Goal: Task Accomplishment & Management: Use online tool/utility

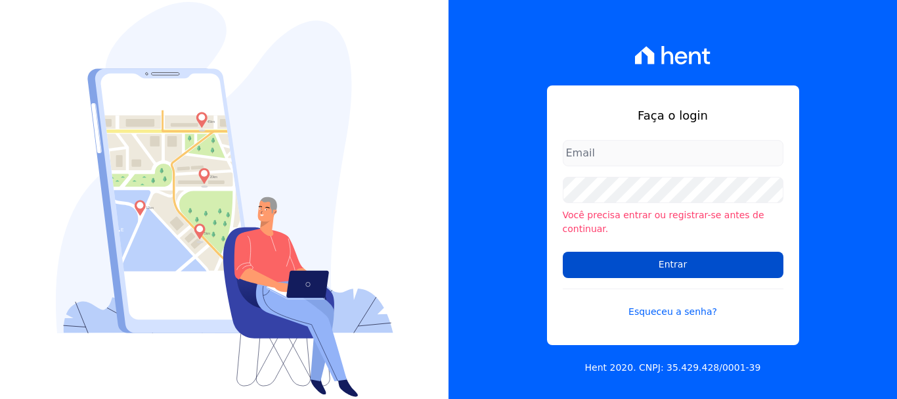
click at [644, 258] on input "Entrar" at bounding box center [673, 265] width 221 height 26
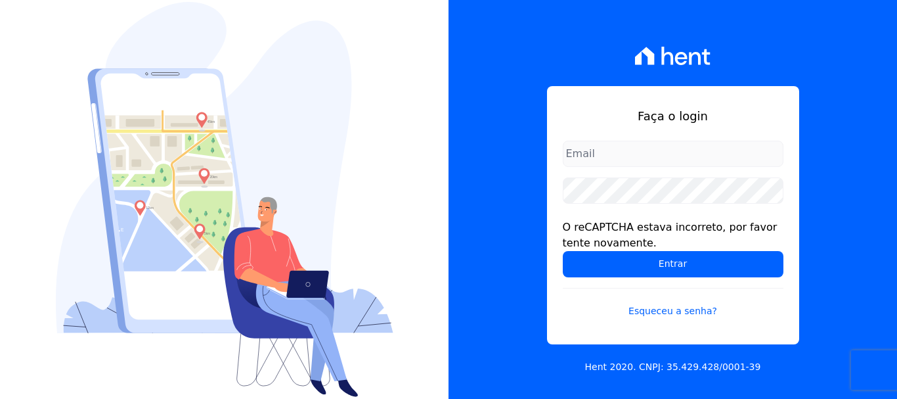
type input "rodrigo.villalva@grupozarin.com.br"
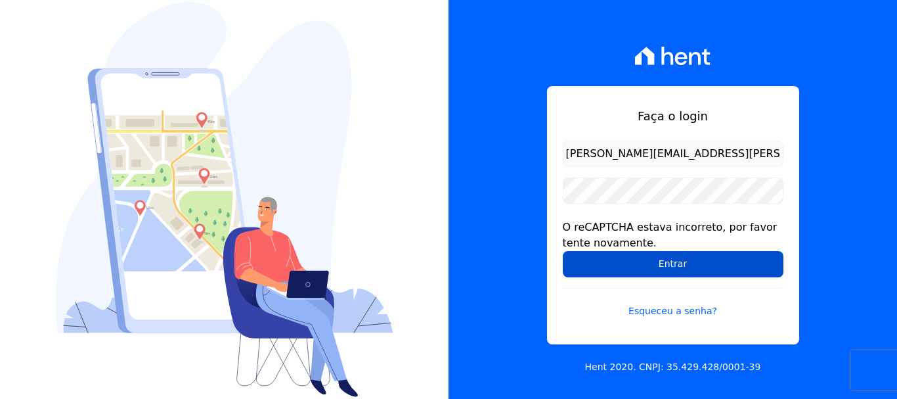
click at [678, 258] on input "Entrar" at bounding box center [673, 264] width 221 height 26
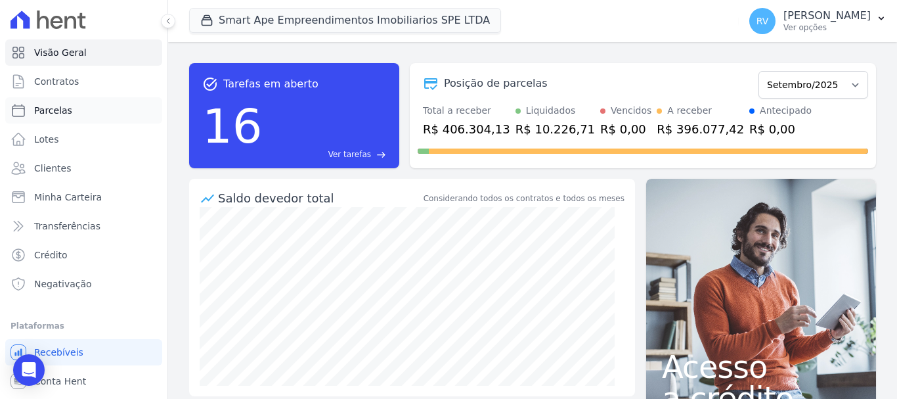
click at [74, 110] on link "Parcelas" at bounding box center [83, 110] width 157 height 26
select select
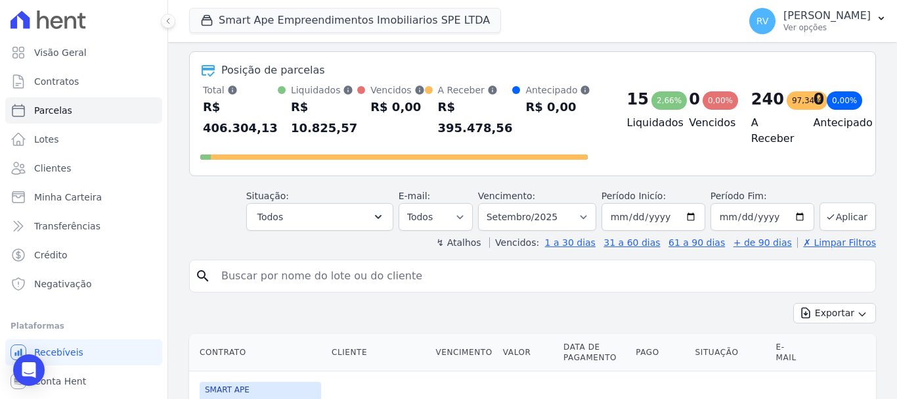
scroll to position [131, 0]
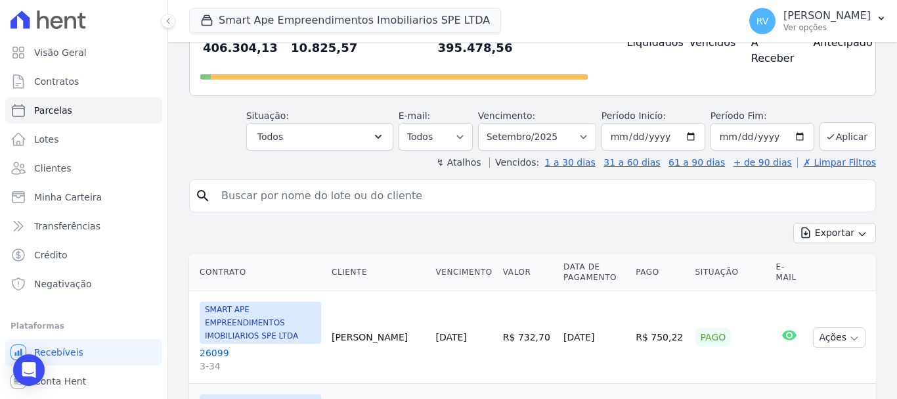
click at [395, 187] on input "search" at bounding box center [542, 196] width 657 height 26
paste input "FILIPE AUGUSTO FRANCO CAVINI"
type input "FILIPE AUGUSTO FRANCO CAVINI"
select select
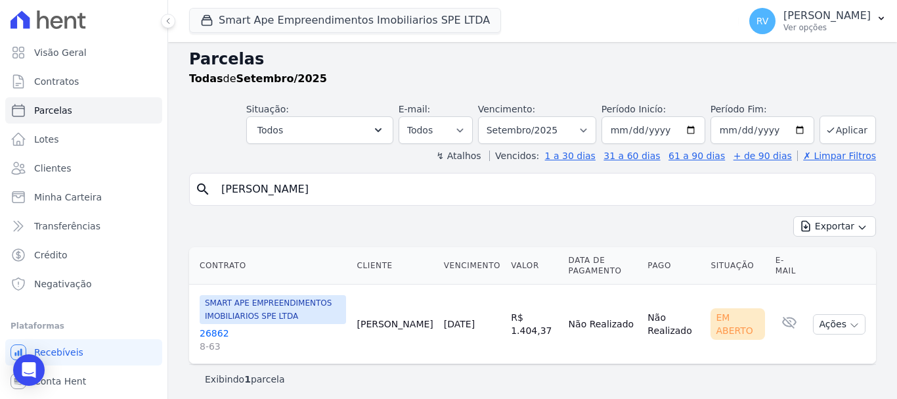
scroll to position [11, 0]
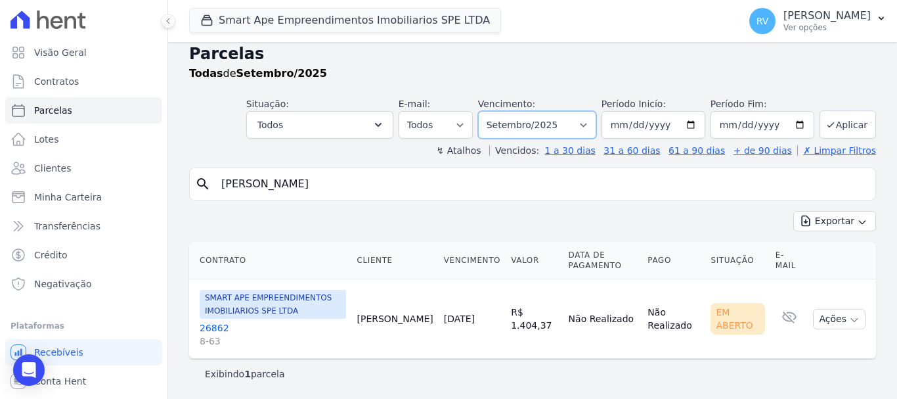
click at [527, 121] on select "Filtrar por período ──────── Todos os meses Março/2024 Abril/2024 Maio/2024 Jun…" at bounding box center [537, 125] width 118 height 28
select select "08/2025"
click at [487, 111] on select "Filtrar por período ──────── Todos os meses Março/2024 Abril/2024 Maio/2024 Jun…" at bounding box center [537, 125] width 118 height 28
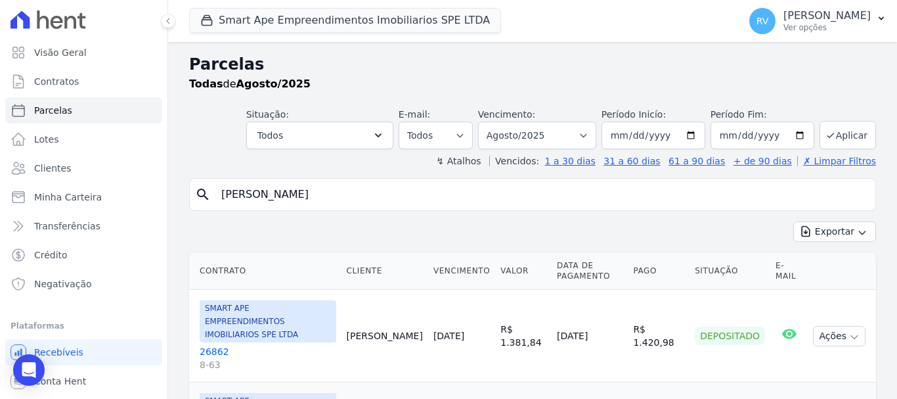
select select
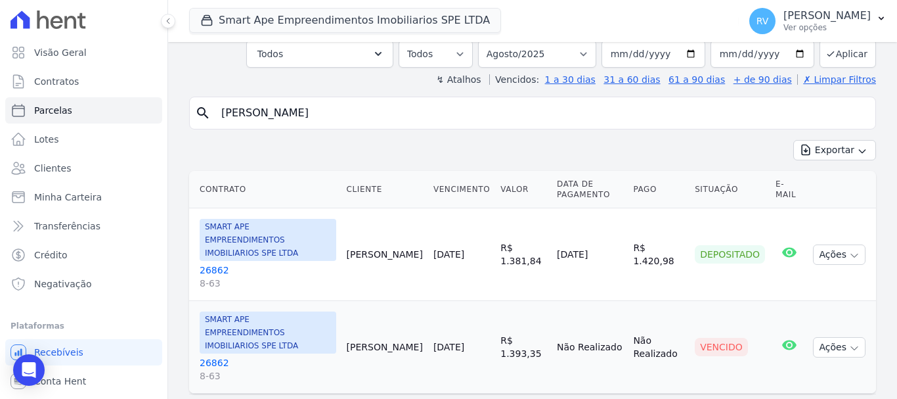
scroll to position [90, 0]
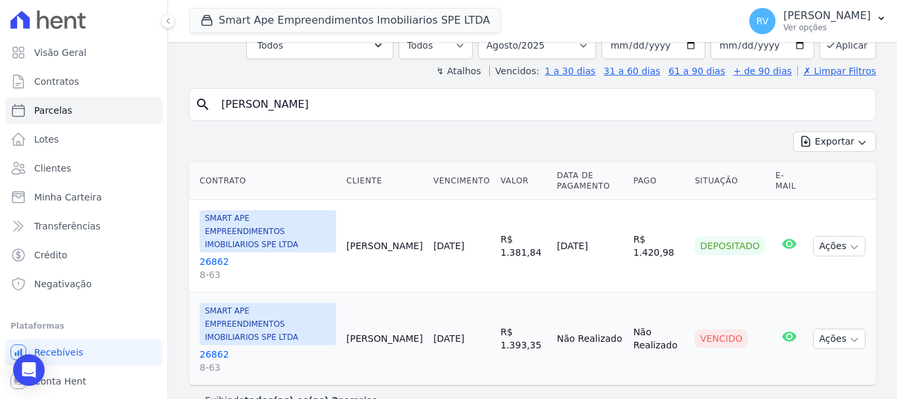
click at [208, 348] on link "26862 8-63" at bounding box center [268, 361] width 137 height 26
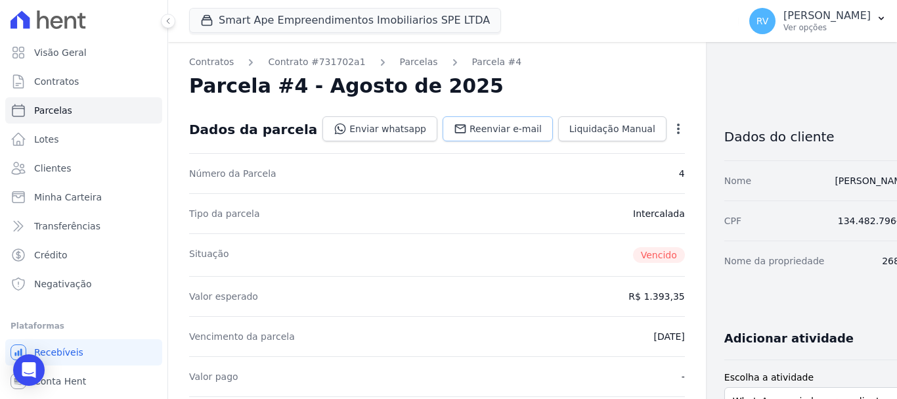
click at [486, 130] on span "Reenviar e-mail" at bounding box center [506, 128] width 72 height 13
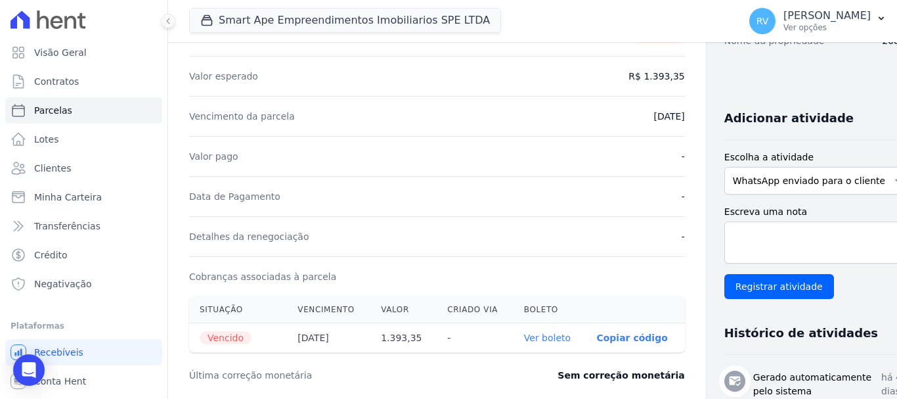
scroll to position [394, 0]
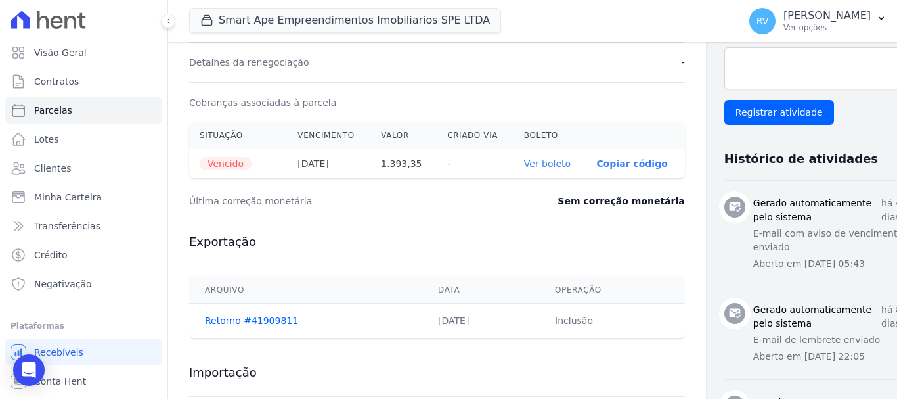
click at [524, 169] on link "Ver boleto" at bounding box center [547, 163] width 47 height 11
click at [69, 110] on link "Parcelas" at bounding box center [83, 110] width 157 height 26
select select
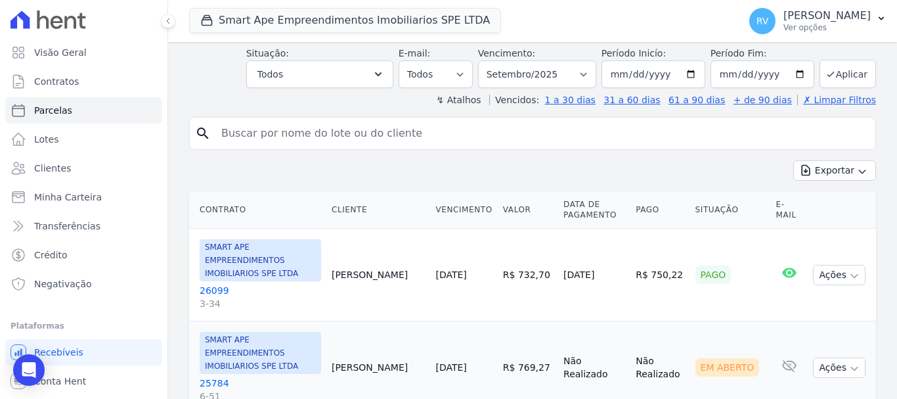
scroll to position [197, 0]
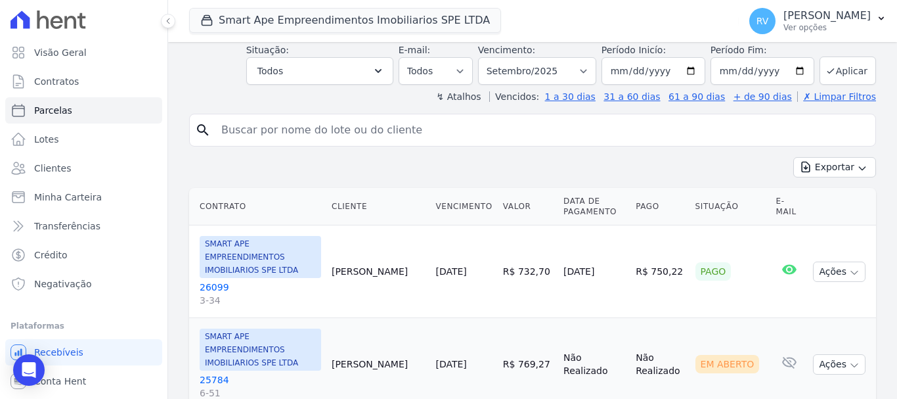
click at [438, 142] on input "search" at bounding box center [542, 130] width 657 height 26
paste input "[PERSON_NAME] [PERSON_NAME] SALADAR"
type input "[PERSON_NAME] [PERSON_NAME] SALADAR"
select select
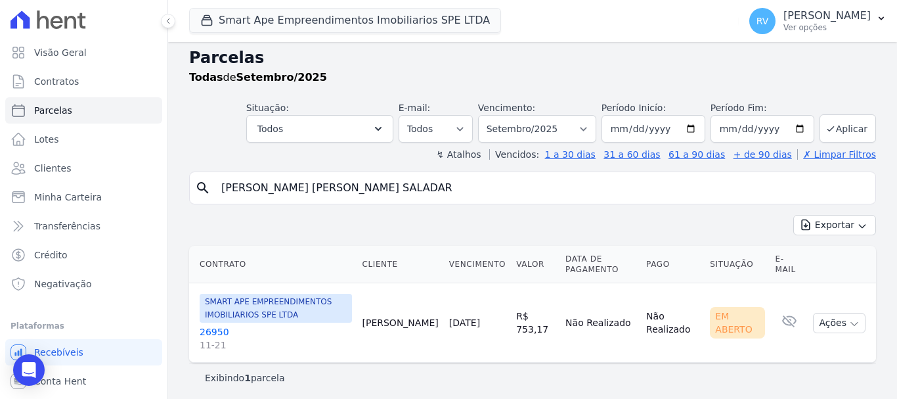
scroll to position [11, 0]
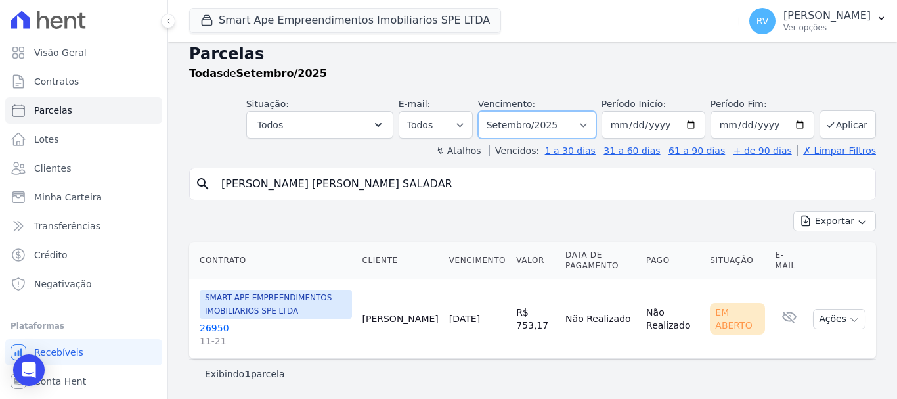
click at [514, 129] on select "Filtrar por período ──────── Todos os meses Março/2024 Abril/2024 Maio/2024 Jun…" at bounding box center [537, 125] width 118 height 28
select select "07/2025"
click at [487, 111] on select "Filtrar por período ──────── Todos os meses Março/2024 Abril/2024 Maio/2024 Jun…" at bounding box center [537, 125] width 118 height 28
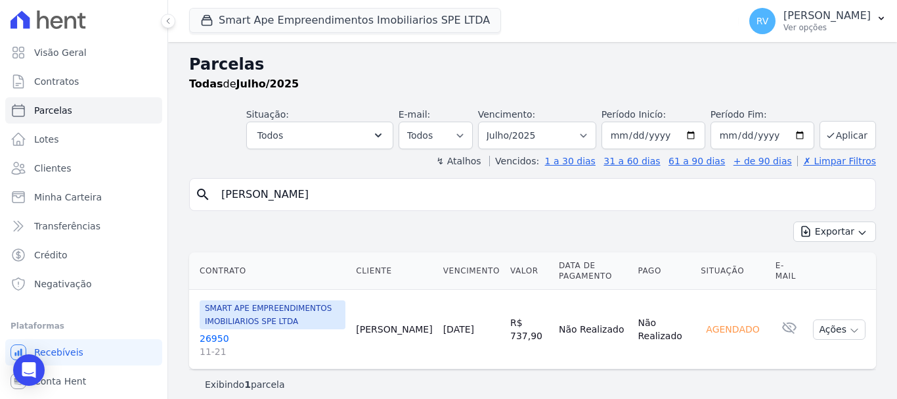
select select
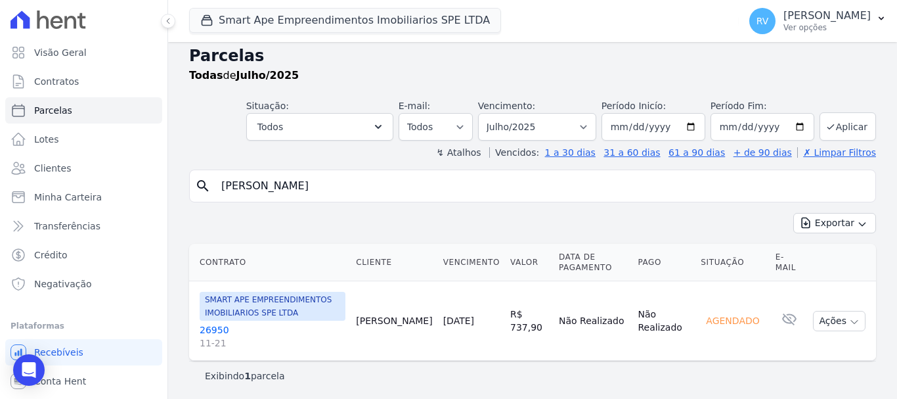
scroll to position [11, 0]
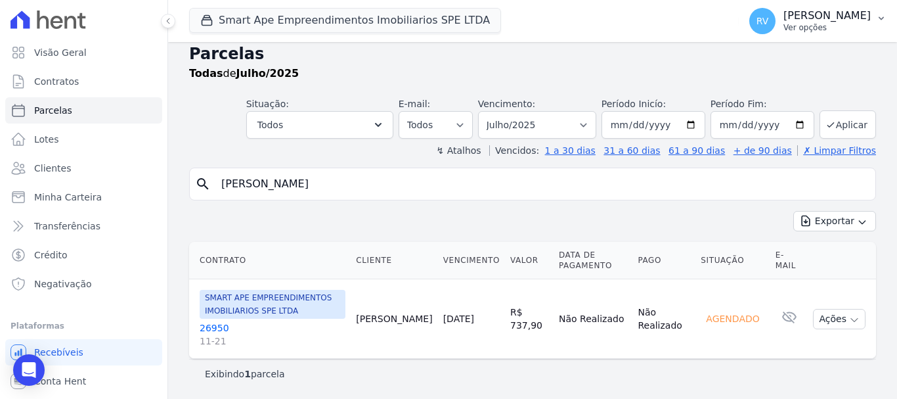
click at [827, 23] on p "Ver opções" at bounding box center [827, 27] width 87 height 11
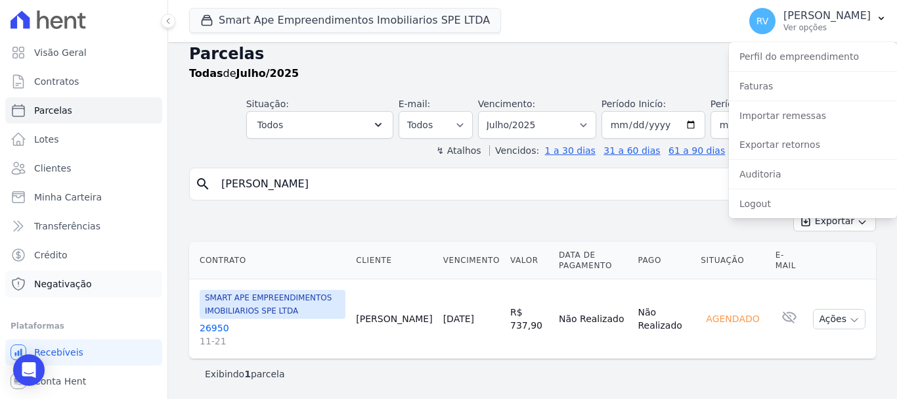
scroll to position [24, 0]
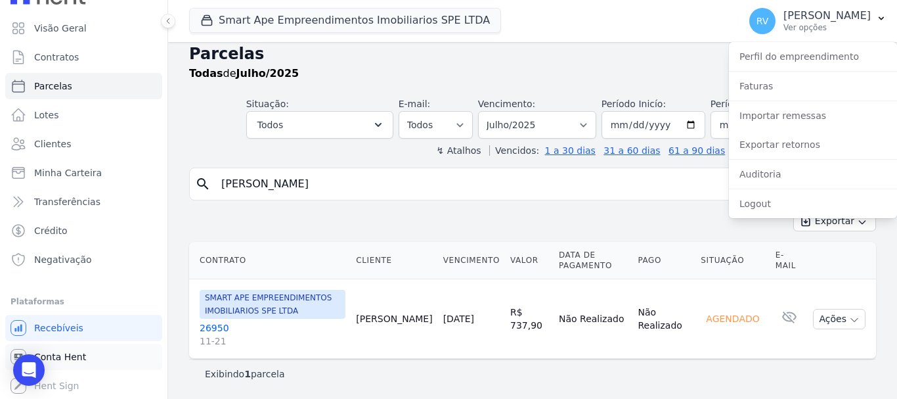
click at [72, 355] on span "Conta Hent" at bounding box center [60, 356] width 52 height 13
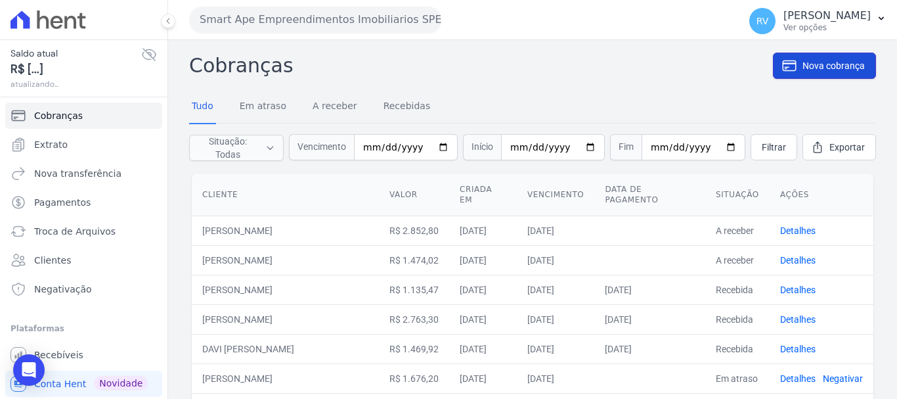
click at [810, 60] on span "Nova cobrança" at bounding box center [834, 65] width 62 height 13
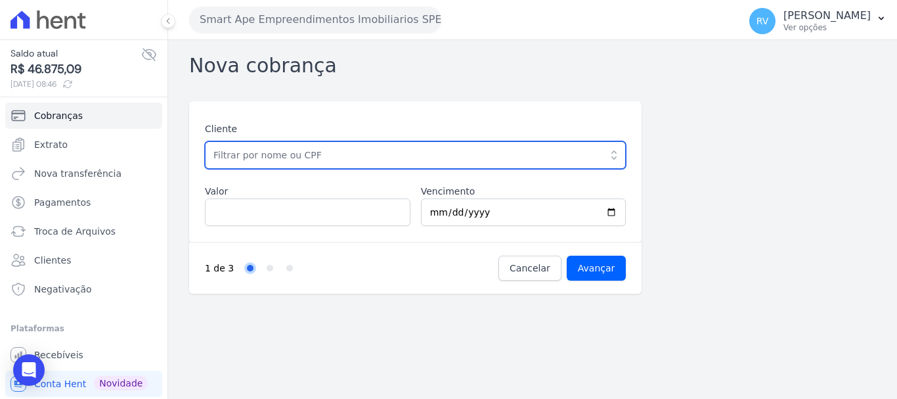
click at [324, 154] on input "text" at bounding box center [415, 155] width 421 height 28
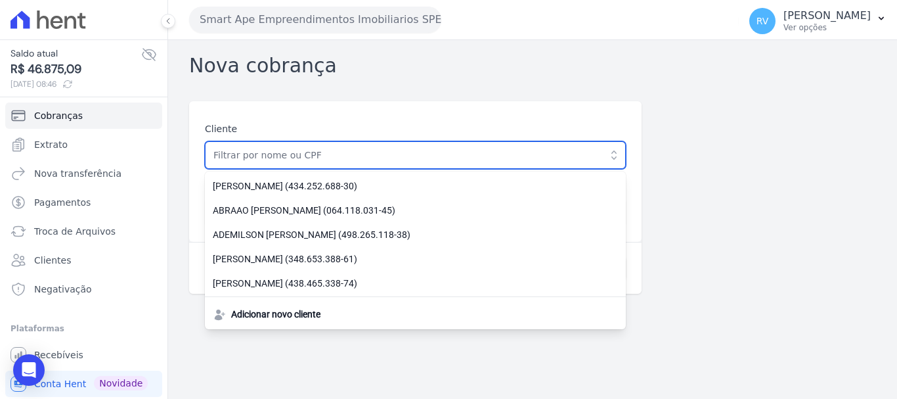
paste input "[PERSON_NAME] [PERSON_NAME] SALADAR"
type input "[PERSON_NAME] [PERSON_NAME] SALADAR"
click at [567, 256] on input "Avançar" at bounding box center [597, 268] width 60 height 25
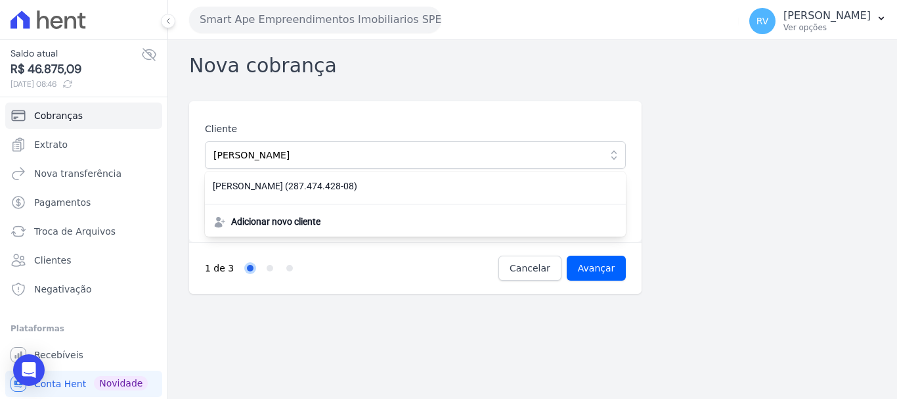
click at [370, 200] on div "ANDERSON ISAIS FARIAS SALADAR (287.474.428-08) Adicionar novo cliente" at bounding box center [415, 203] width 421 height 65
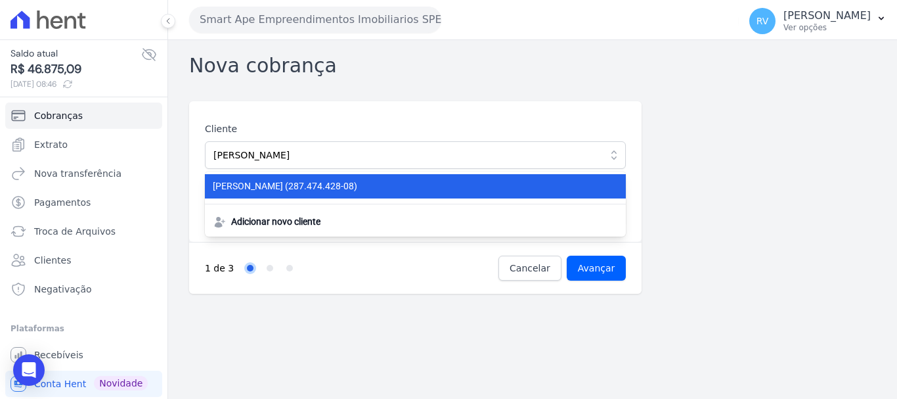
click at [380, 192] on span "ANDERSON ISAIS FARIAS SALADAR (287.474.428-08)" at bounding box center [408, 186] width 390 height 14
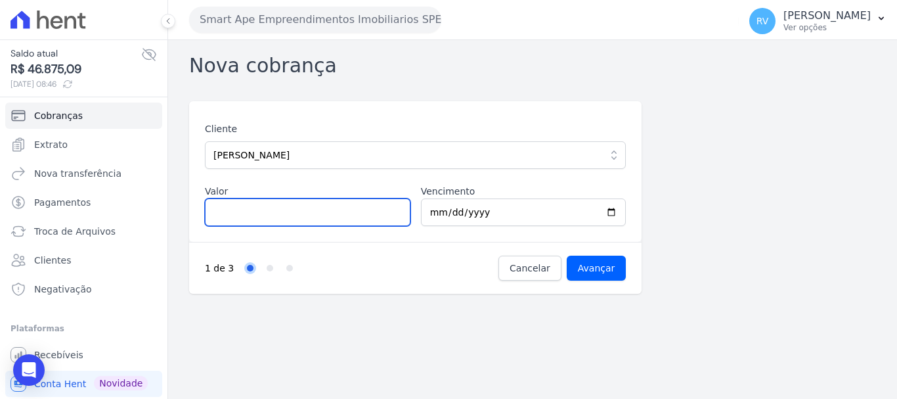
click at [330, 217] on input "Valor" at bounding box center [308, 212] width 206 height 28
type input "763.92"
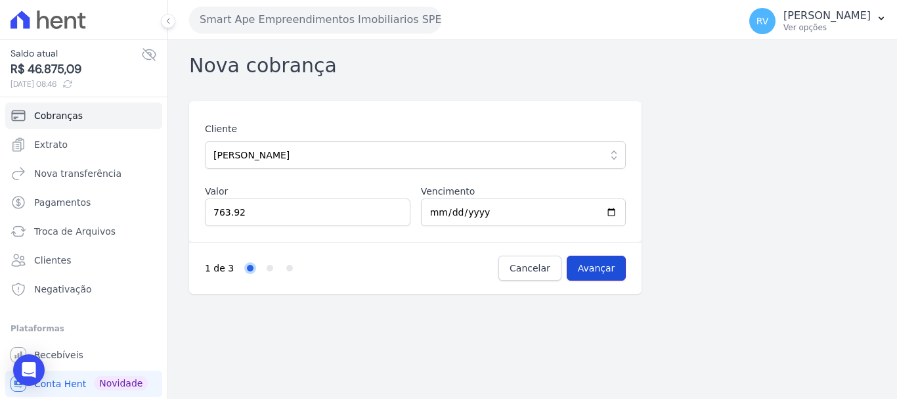
click at [602, 275] on input "Avançar" at bounding box center [597, 268] width 60 height 25
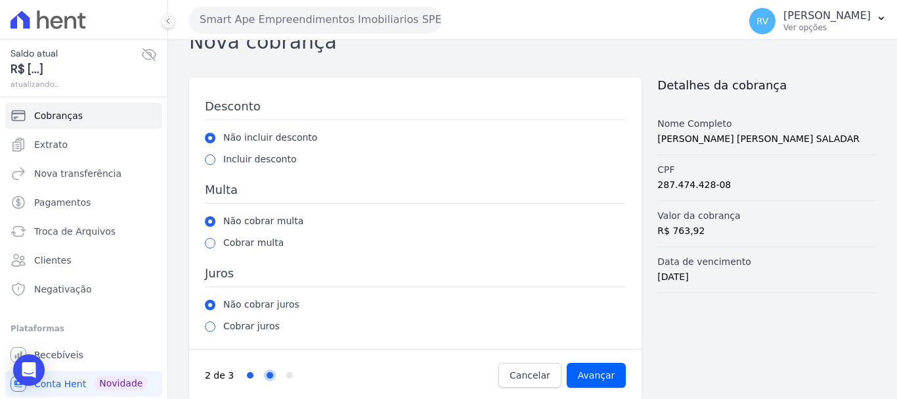
scroll to position [36, 0]
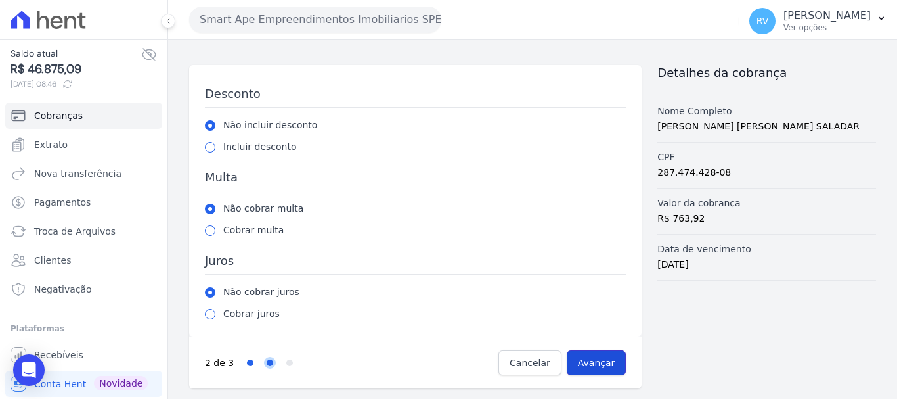
click at [606, 357] on input "Avançar" at bounding box center [597, 362] width 60 height 25
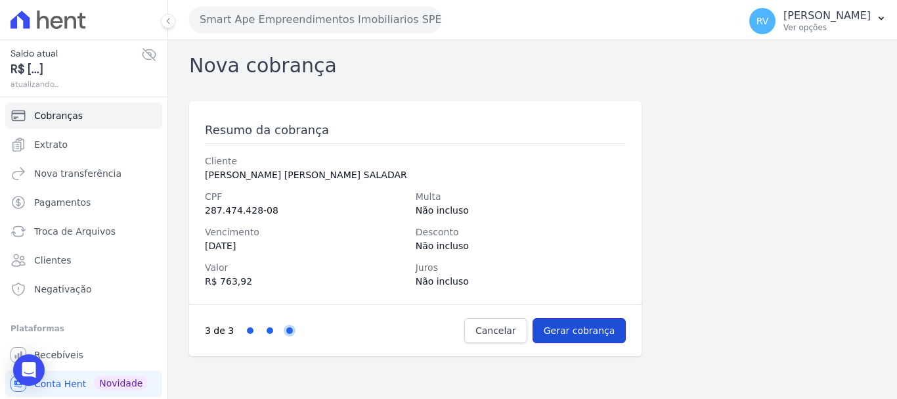
click at [590, 335] on input "Gerar cobrança" at bounding box center [580, 330] width 94 height 25
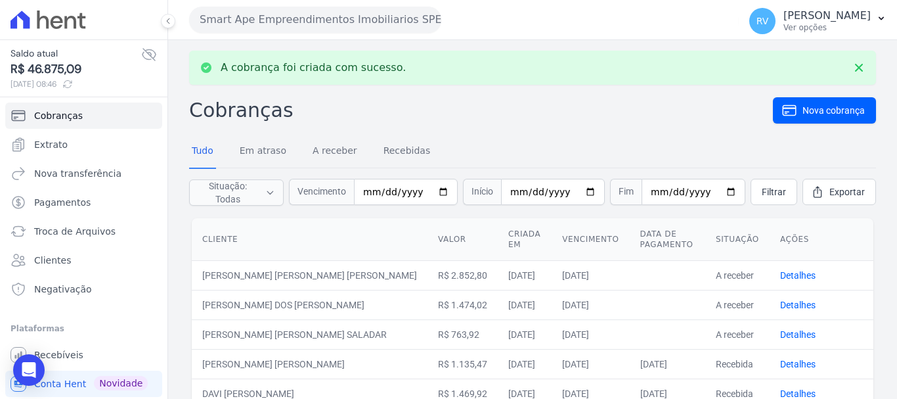
scroll to position [66, 0]
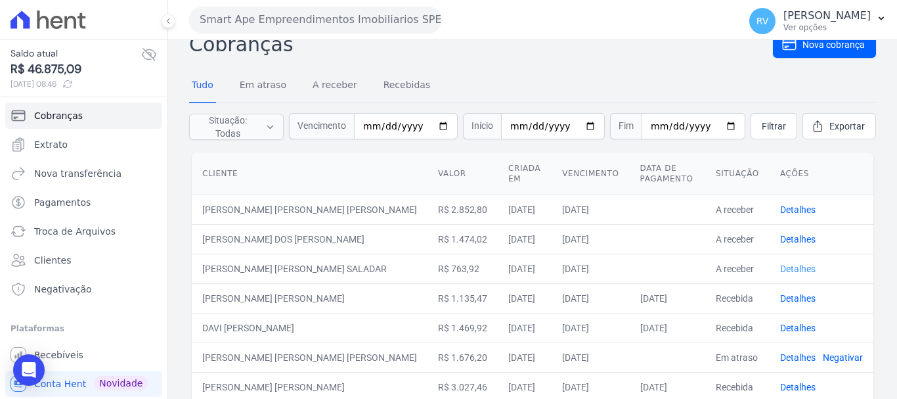
click at [801, 270] on link "Detalhes" at bounding box center [797, 268] width 35 height 11
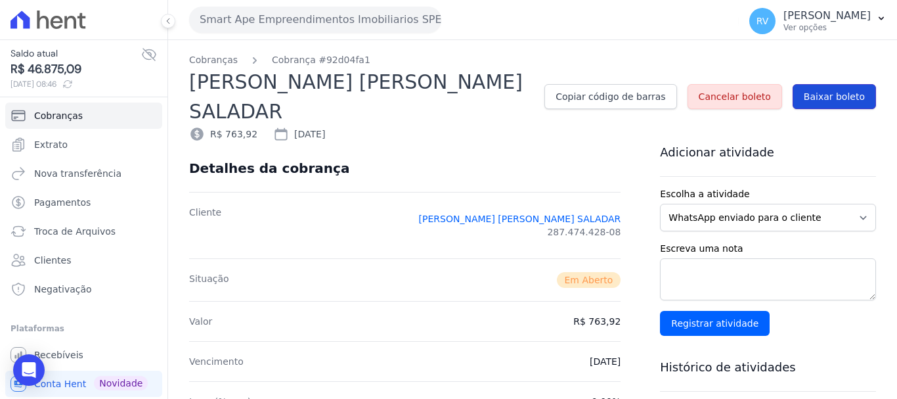
click at [853, 90] on span "Baixar boleto" at bounding box center [834, 96] width 61 height 13
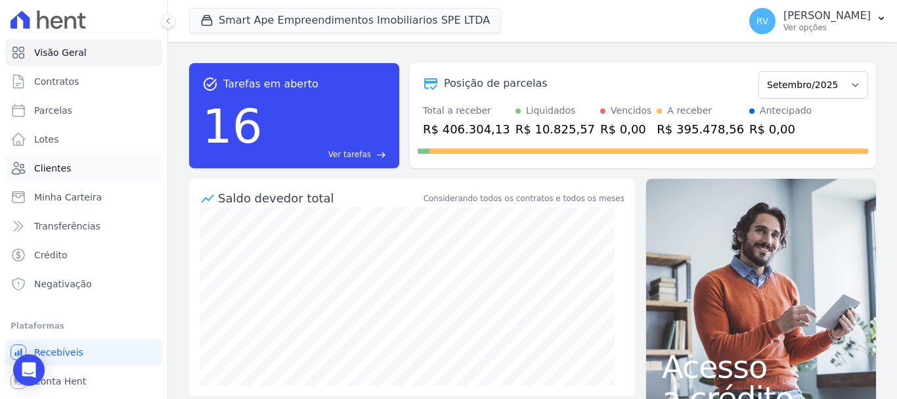
click at [77, 176] on link "Clientes" at bounding box center [83, 168] width 157 height 26
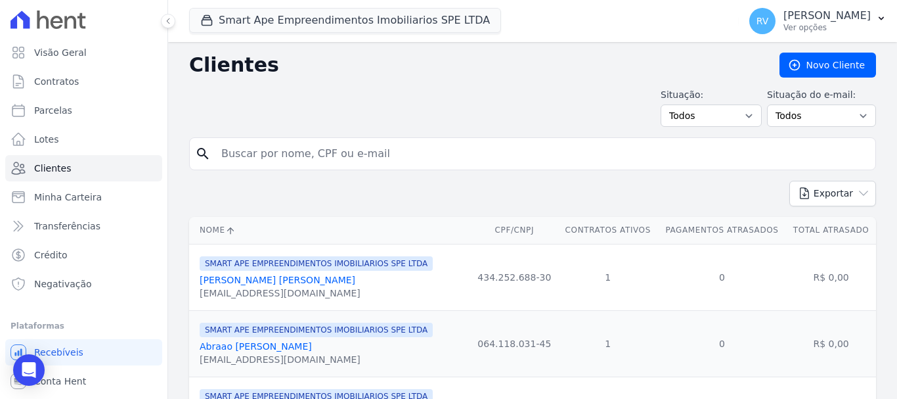
click at [362, 156] on input "search" at bounding box center [542, 154] width 657 height 26
type input "[PERSON_NAME]"
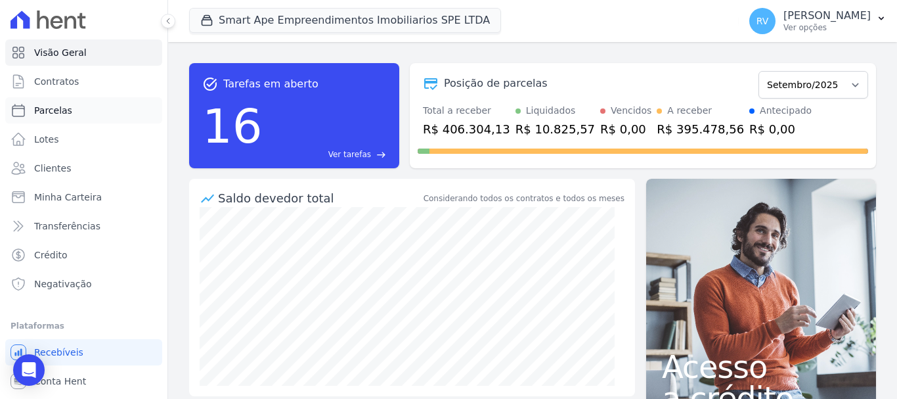
click at [95, 109] on link "Parcelas" at bounding box center [83, 110] width 157 height 26
select select
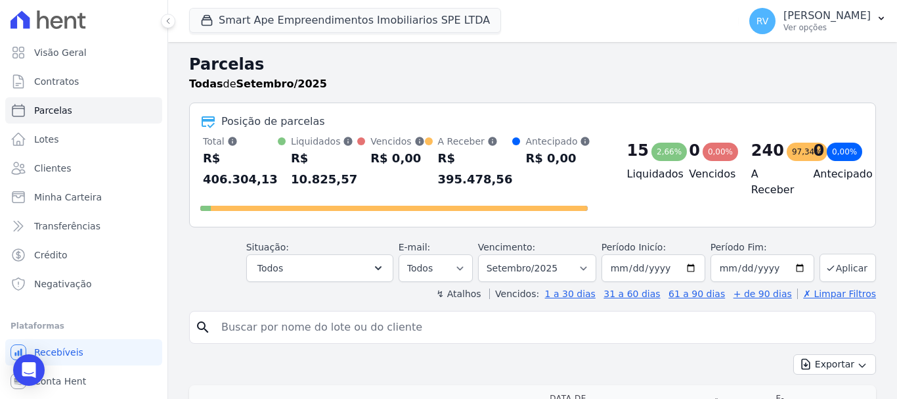
click at [370, 324] on input "search" at bounding box center [542, 327] width 657 height 26
type input "[PERSON_NAME]"
select select
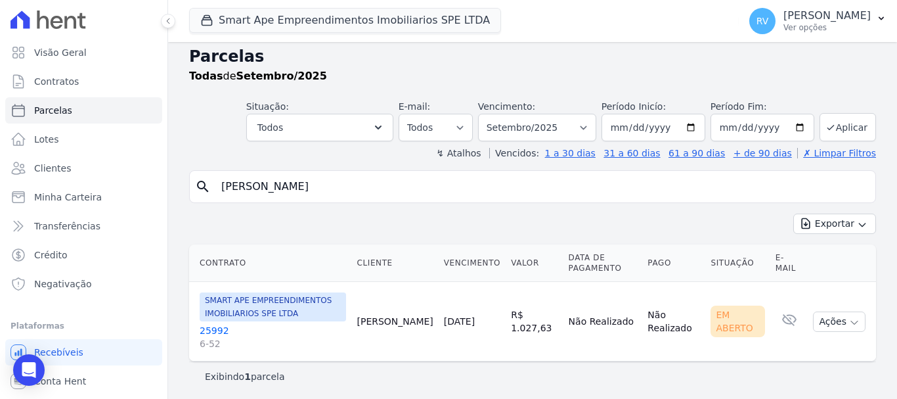
scroll to position [11, 0]
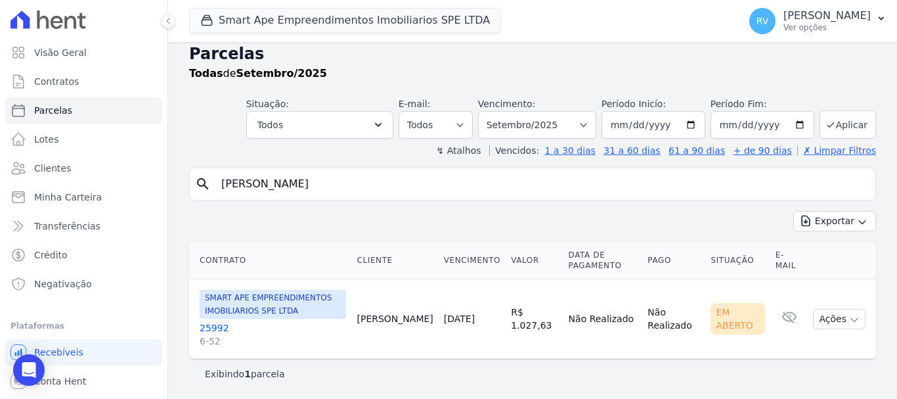
click at [220, 329] on link "25992 6-52" at bounding box center [273, 334] width 147 height 26
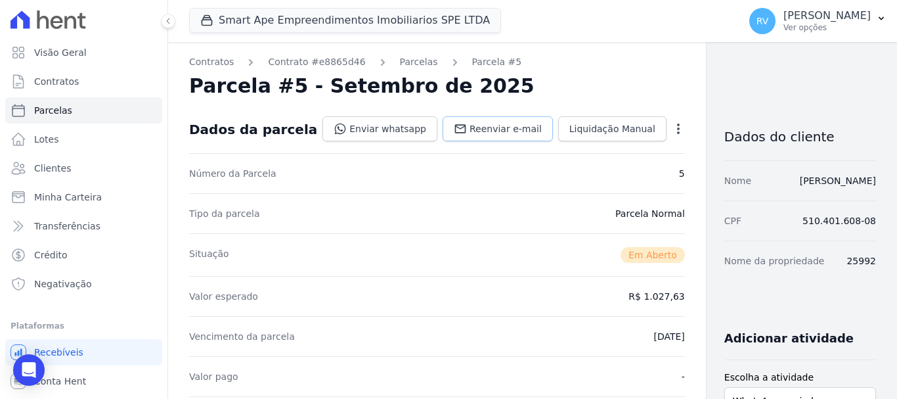
click at [473, 127] on span "Reenviar e-mail" at bounding box center [506, 128] width 72 height 13
click at [470, 123] on span "Reenviar e-mail" at bounding box center [506, 128] width 72 height 13
click at [470, 124] on span "Reenviar e-mail" at bounding box center [506, 128] width 72 height 13
